Goal: Submit feedback/report problem

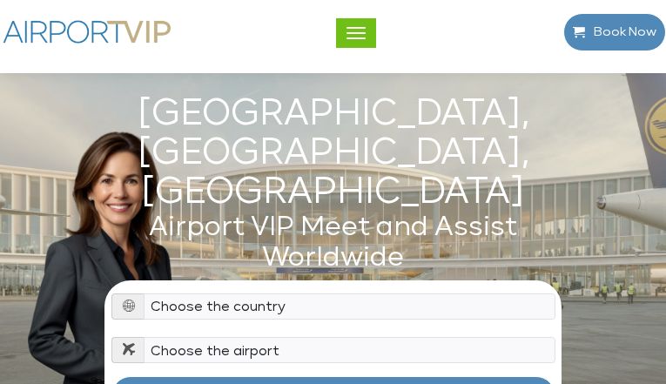
type input "PbpdIeus"
type input "[EMAIL_ADDRESS][DOMAIN_NAME]"
type input "rkFpsSgqCVeJ"
type input "[EMAIL_ADDRESS][DOMAIN_NAME]"
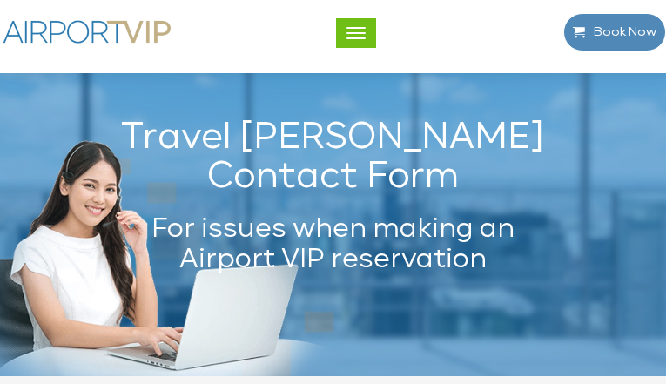
type input "umOWAGrJ"
type input "[EMAIL_ADDRESS][DOMAIN_NAME]"
select select "3"
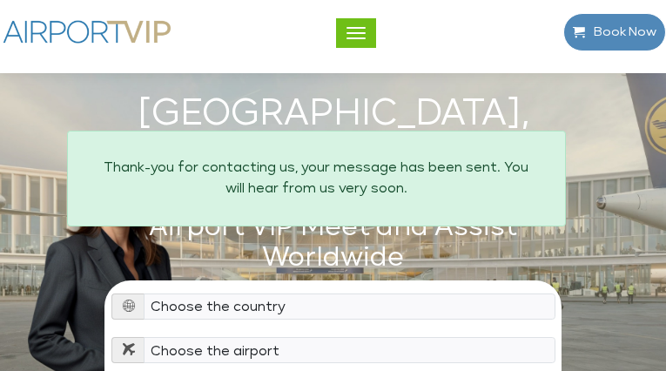
type input "MSqFYhJcXqFRc"
type input "[EMAIL_ADDRESS][DOMAIN_NAME]"
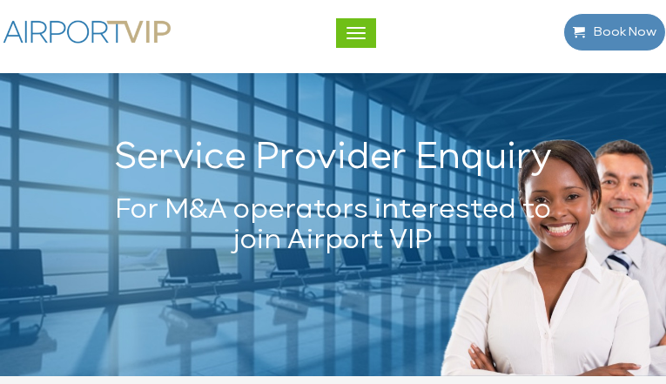
type input "FdrXPCiarPIHmrP"
type input "[EMAIL_ADDRESS][DOMAIN_NAME]"
type input "IdtSZGxOBBGvgPlL"
type input "ZNZIutgpKKhM"
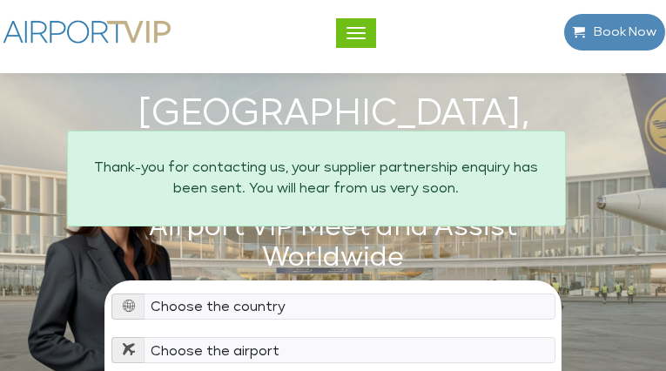
type input "BuaJWbjkgVV"
type input "[EMAIL_ADDRESS][DOMAIN_NAME]"
